Goal: Task Accomplishment & Management: Use online tool/utility

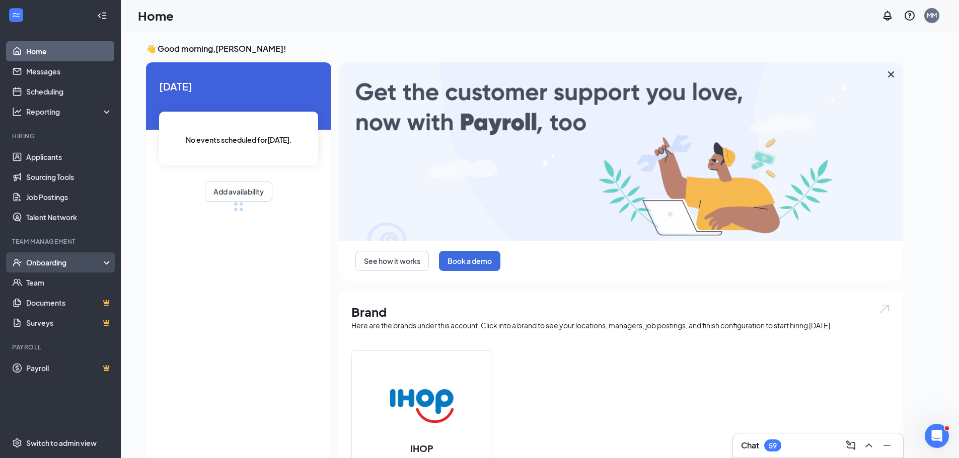
click at [42, 263] on div "Onboarding" at bounding box center [65, 263] width 78 height 10
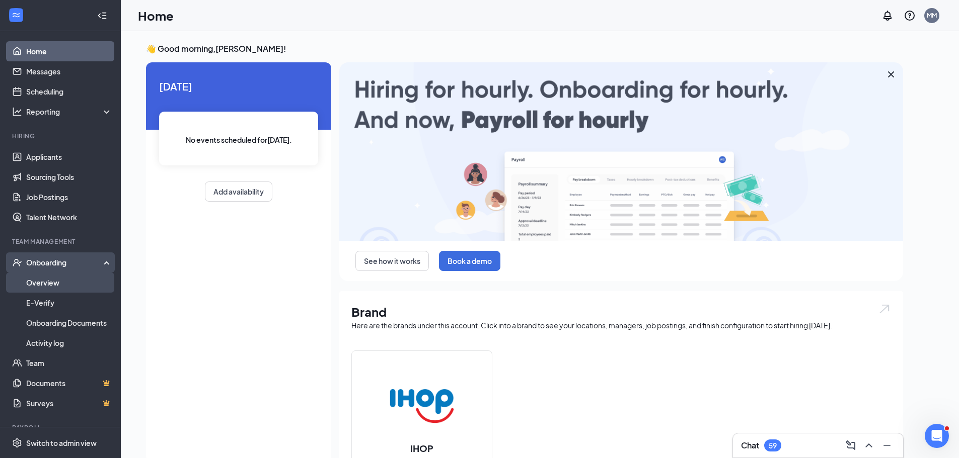
click at [45, 285] on link "Overview" at bounding box center [69, 283] width 86 height 20
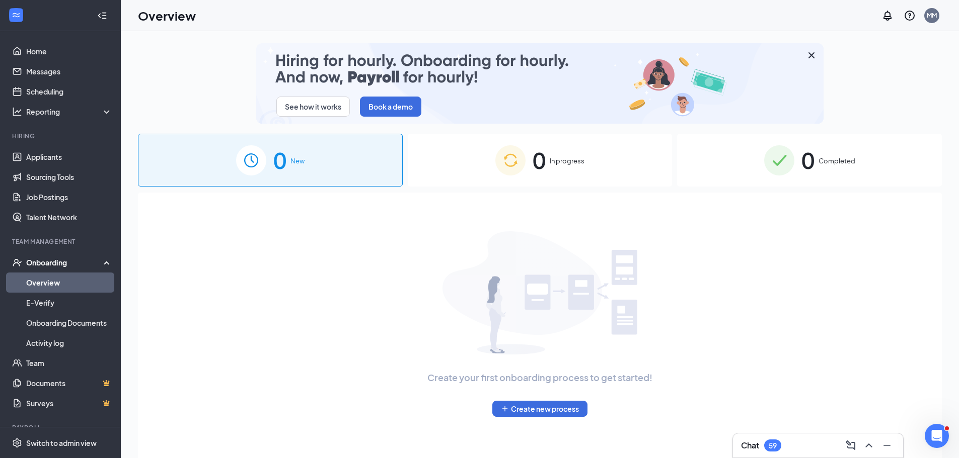
click at [841, 165] on span "Completed" at bounding box center [836, 161] width 37 height 10
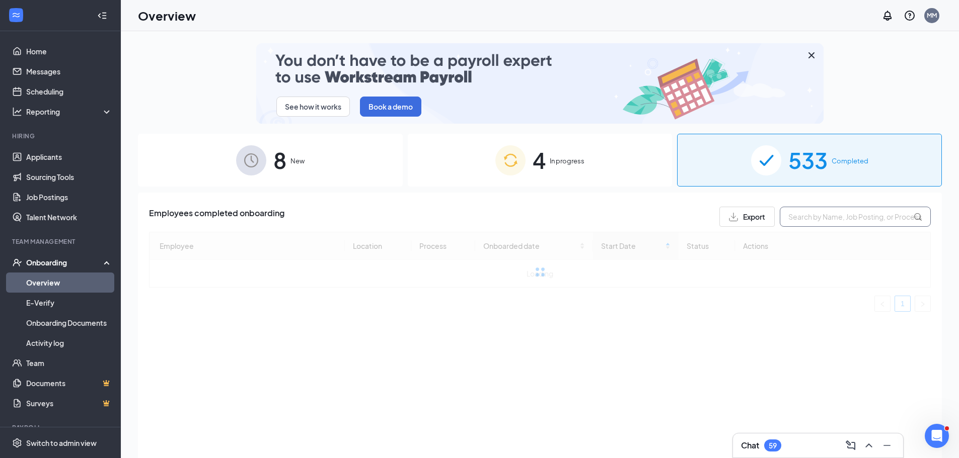
click at [797, 218] on input "text" at bounding box center [855, 217] width 151 height 20
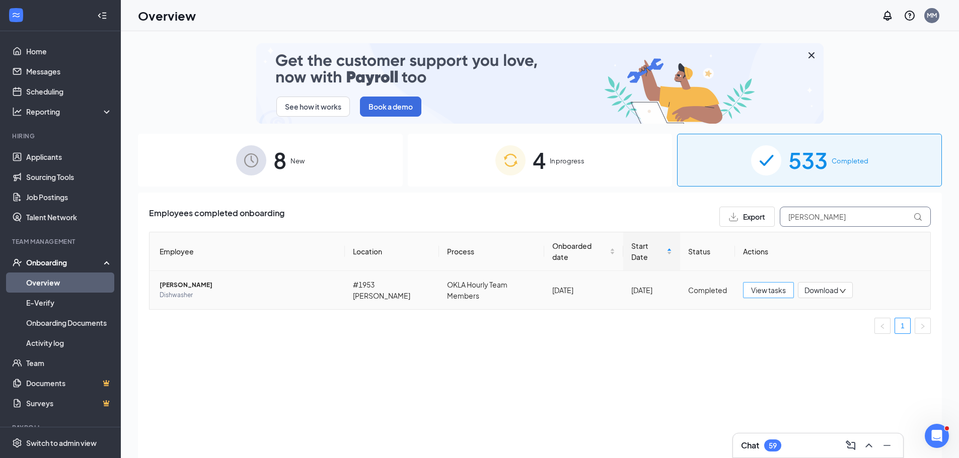
type input "[PERSON_NAME]"
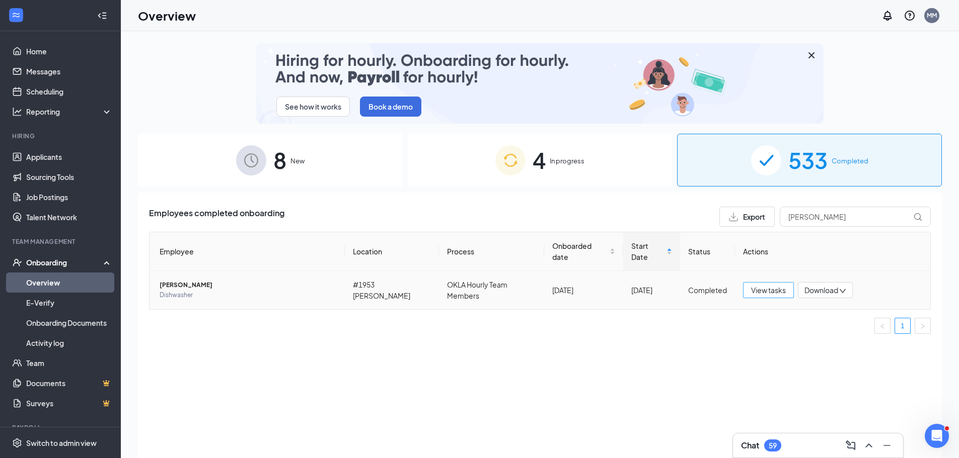
click at [775, 285] on span "View tasks" at bounding box center [768, 290] width 35 height 11
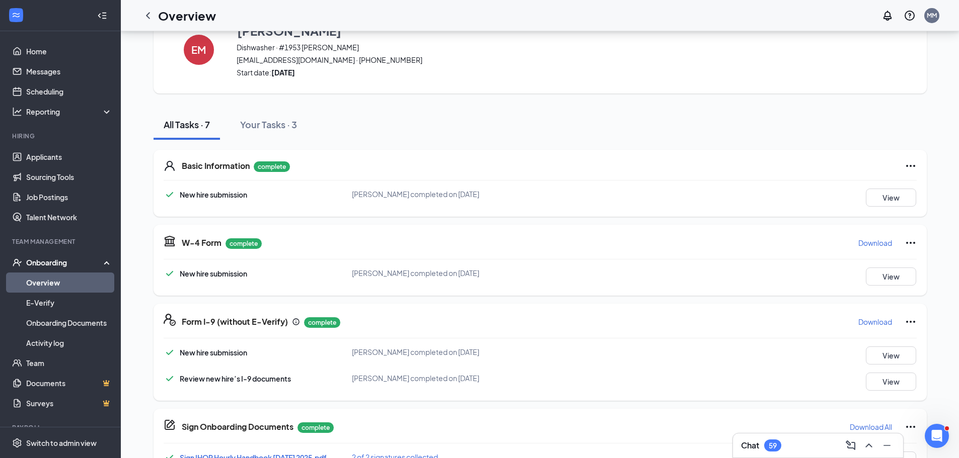
scroll to position [124, 0]
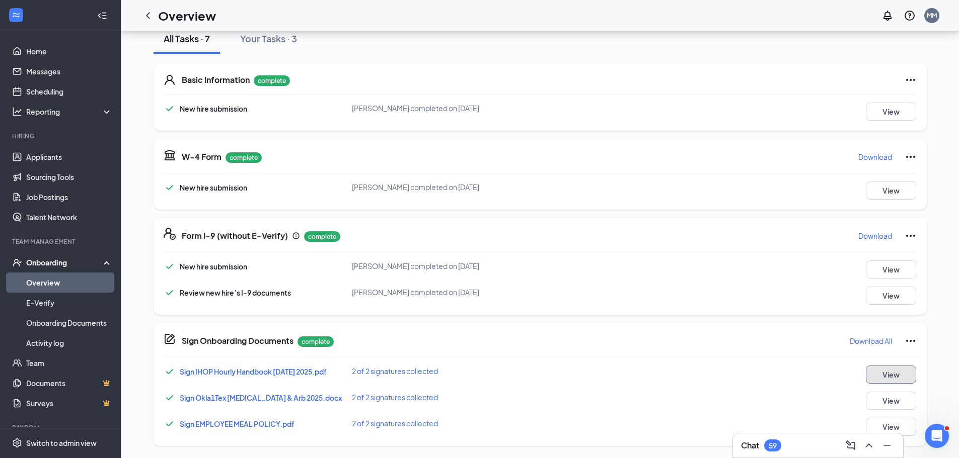
click at [884, 375] on button "View" at bounding box center [891, 375] width 50 height 18
